Goal: Transaction & Acquisition: Purchase product/service

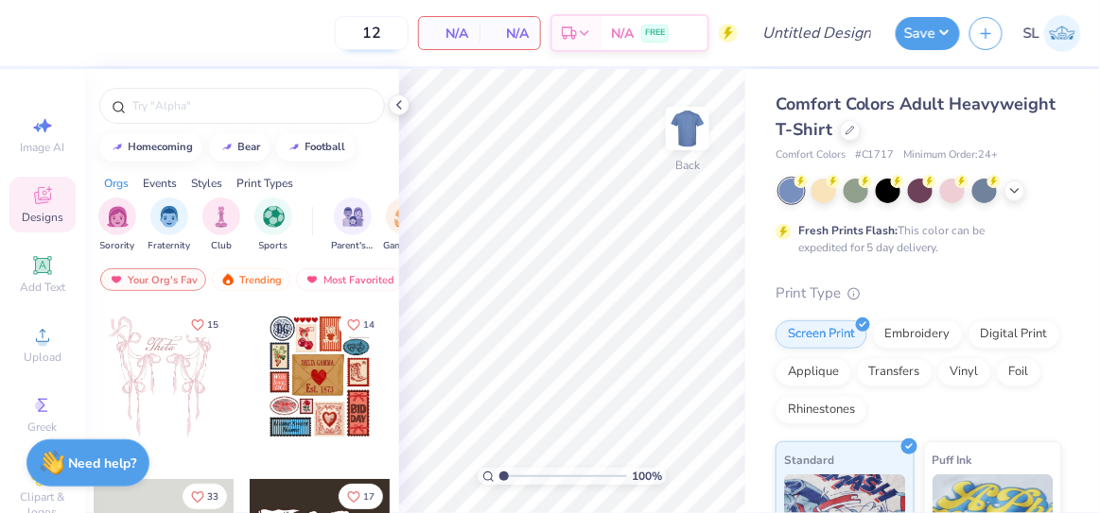
click at [390, 36] on input "12" at bounding box center [372, 33] width 74 height 34
type input "1"
type input "29"
click at [277, 65] on div "29 N/A Per Item N/A Total Est. Delivery N/A FREE" at bounding box center [382, 33] width 709 height 66
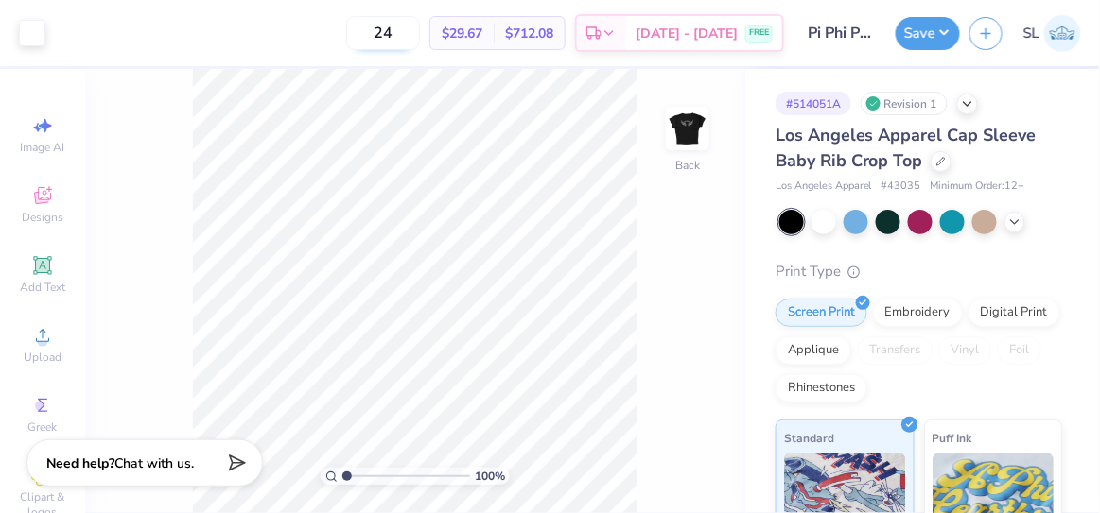
click at [420, 40] on input "24" at bounding box center [383, 33] width 74 height 34
type input "29"
click at [311, 59] on div "29 $28.83 Per Item $836.07 Total Est. Delivery [DATE] - [DATE] FREE" at bounding box center [419, 33] width 729 height 66
click at [681, 22] on div "[DATE] - [DATE] FREE" at bounding box center [704, 36] width 156 height 34
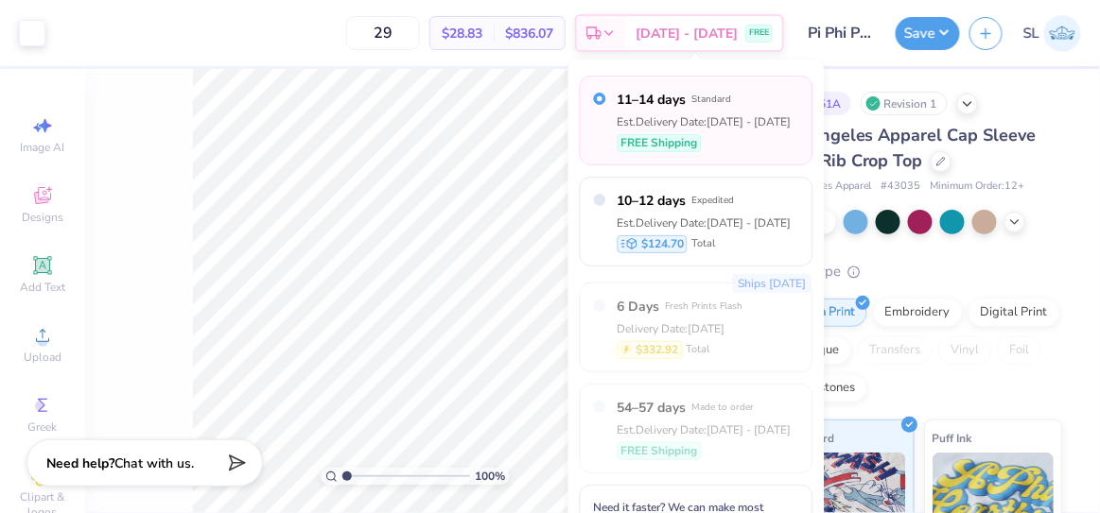
click at [339, 49] on div "29 $28.83 Per Item $836.07 Total Est. Delivery [DATE] - [DATE] FREE" at bounding box center [419, 33] width 729 height 66
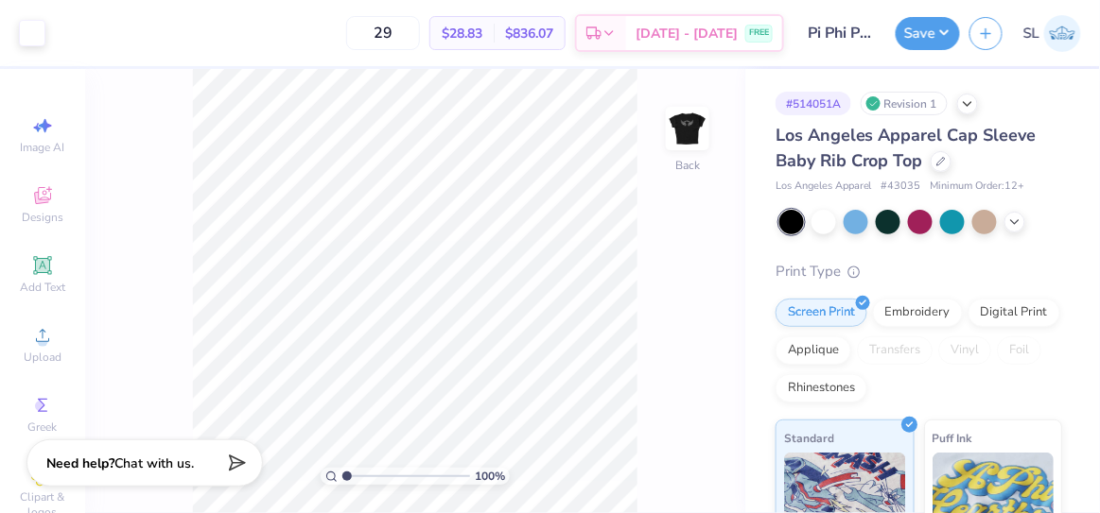
scroll to position [333, 0]
